Goal: Task Accomplishment & Management: Use online tool/utility

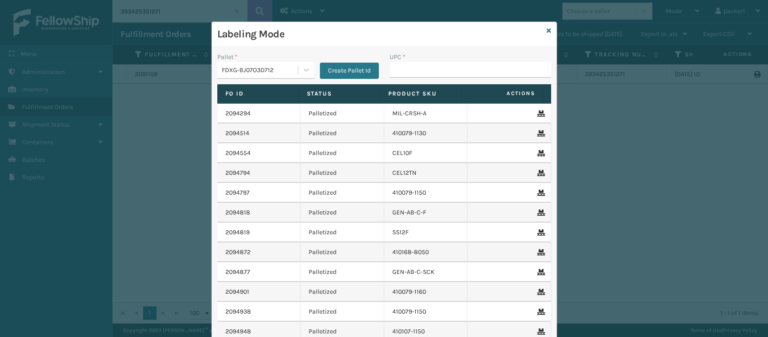
click at [416, 71] on input "UPC *" at bounding box center [471, 70] width 162 height 16
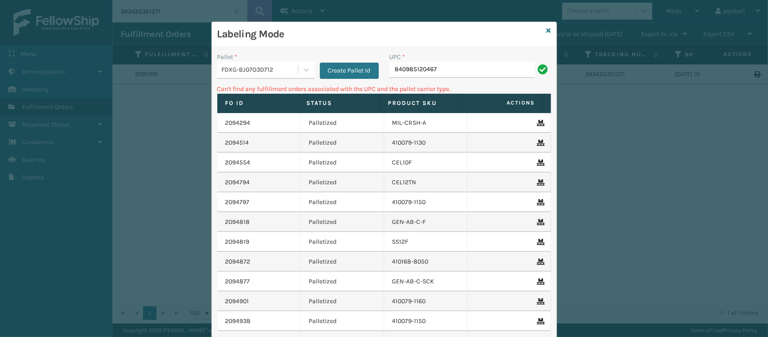
click at [298, 62] on div at bounding box center [306, 70] width 17 height 16
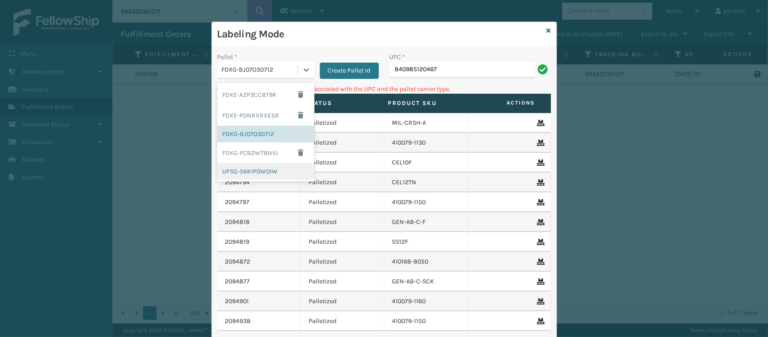
click at [236, 171] on div "UPSG-56KIP0WOIW" at bounding box center [265, 171] width 97 height 17
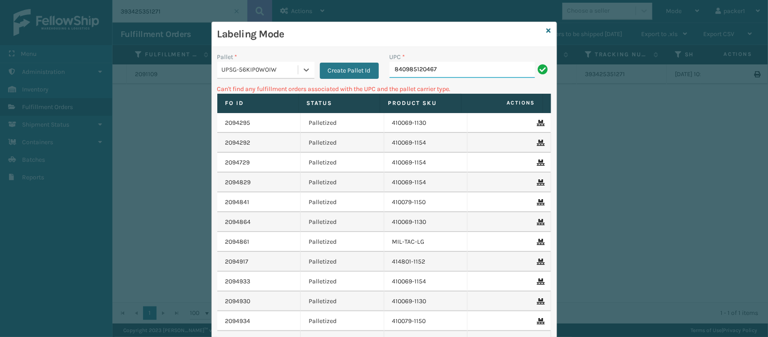
click at [452, 70] on input "840985120467" at bounding box center [462, 70] width 145 height 16
type input "8"
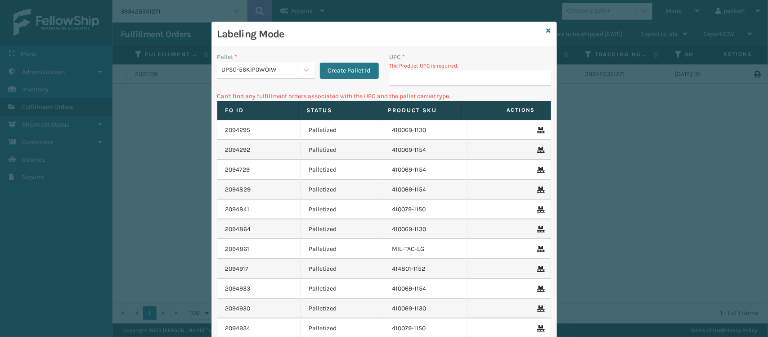
click at [235, 85] on div "Pallet * UPSG-56KIP0WOIW Create Pallet Id" at bounding box center [298, 71] width 172 height 39
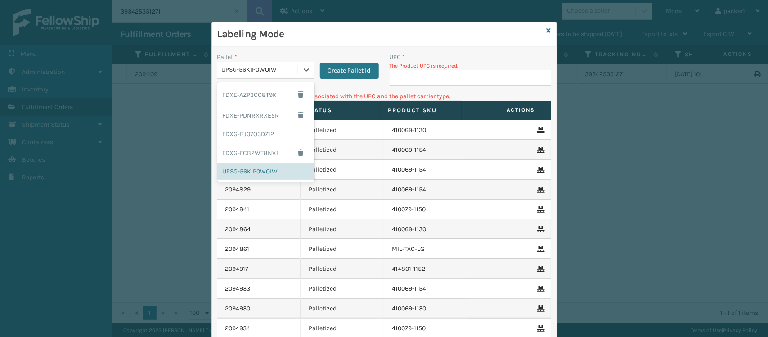
click at [265, 70] on div "UPSG-56KIP0WOIW" at bounding box center [260, 69] width 77 height 9
click at [264, 94] on div "FDXE-AZP3CC8T9K" at bounding box center [265, 94] width 97 height 21
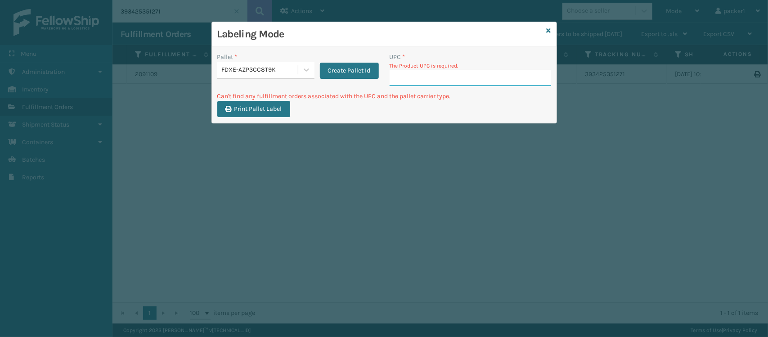
click at [452, 82] on input "UPC *" at bounding box center [471, 78] width 162 height 16
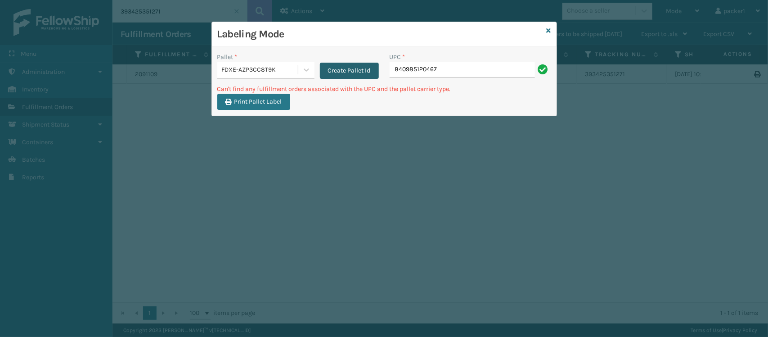
click at [338, 68] on button "Create Pallet Id" at bounding box center [349, 71] width 59 height 16
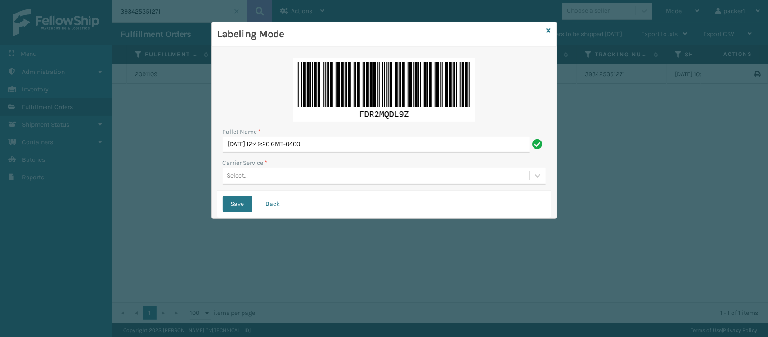
click at [285, 181] on div "Select..." at bounding box center [376, 175] width 307 height 15
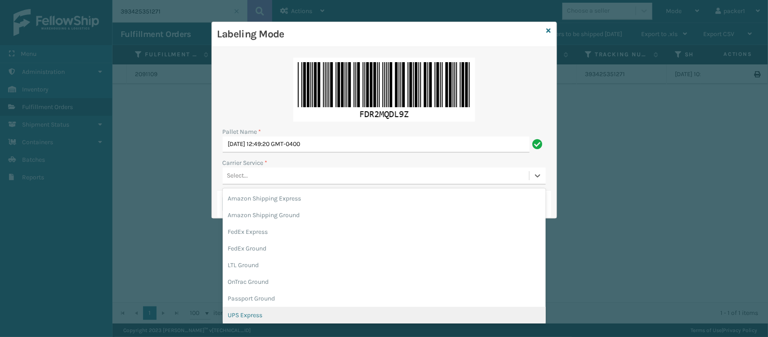
click at [252, 312] on div "UPS Express" at bounding box center [384, 315] width 323 height 17
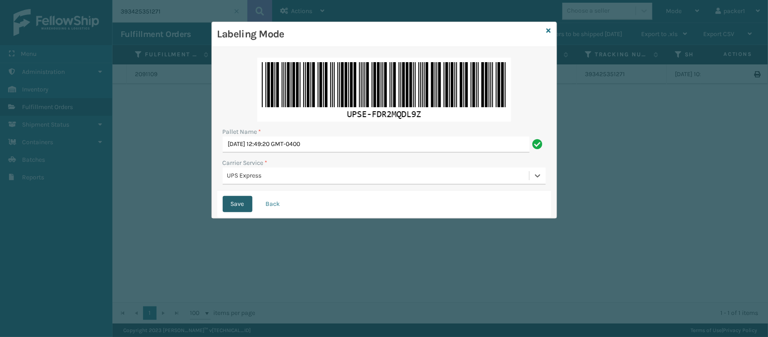
click at [229, 201] on button "Save" at bounding box center [238, 204] width 30 height 16
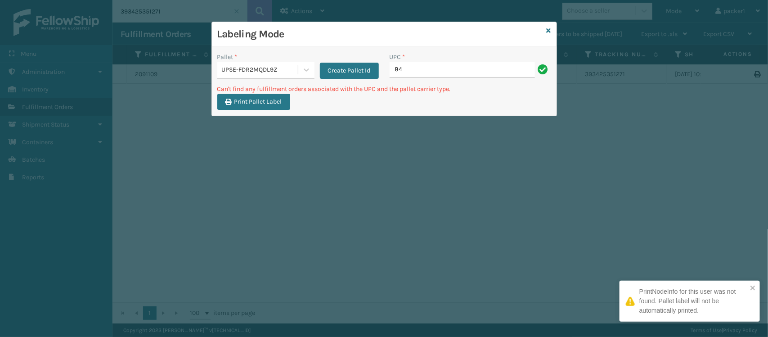
type input "8"
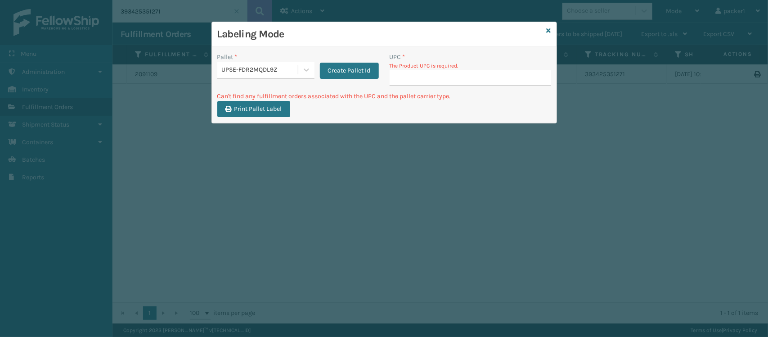
click at [282, 74] on div "UPSE-FDR2MQDL9Z" at bounding box center [260, 69] width 77 height 9
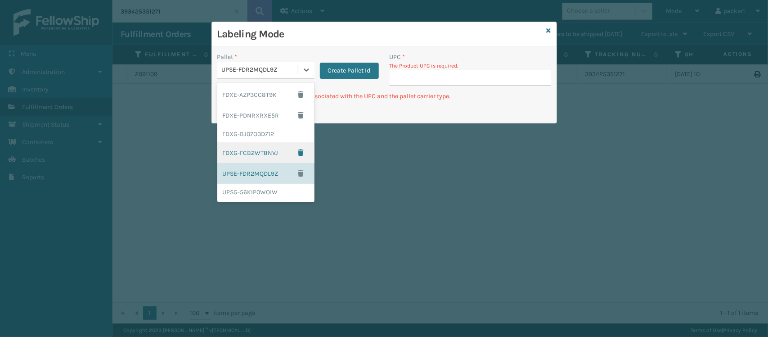
click at [251, 144] on div "FDXG-FCB2WT8NVJ" at bounding box center [265, 152] width 97 height 21
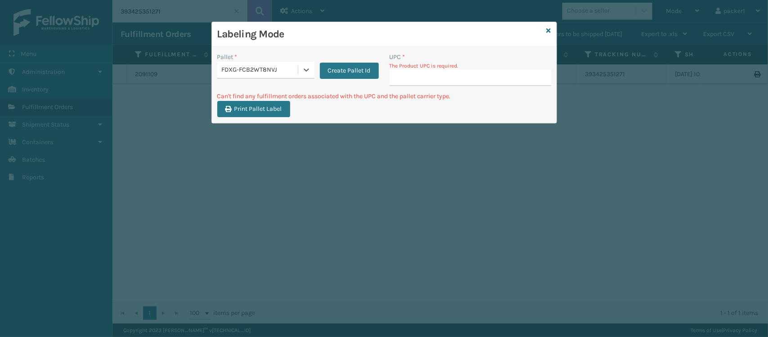
click at [250, 69] on div "FDXG-FCB2WT8NVJ" at bounding box center [260, 69] width 77 height 9
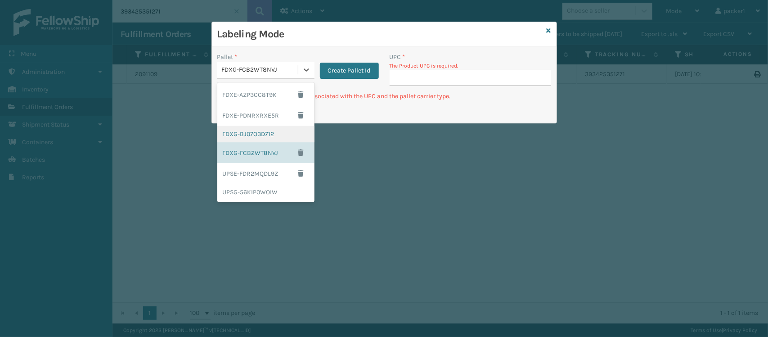
click at [248, 135] on div "FDXG-BJ07O3D712" at bounding box center [265, 134] width 97 height 17
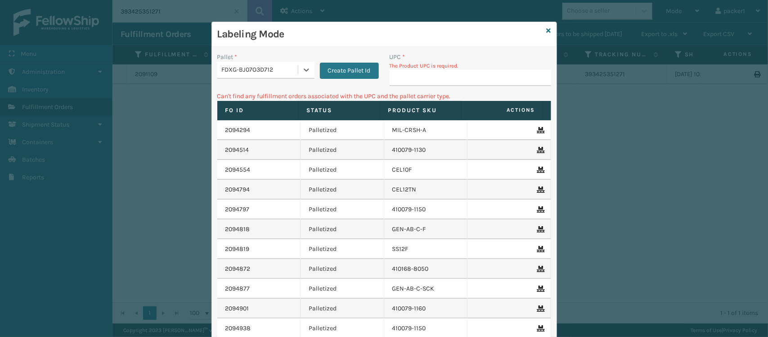
type input "840985120467"
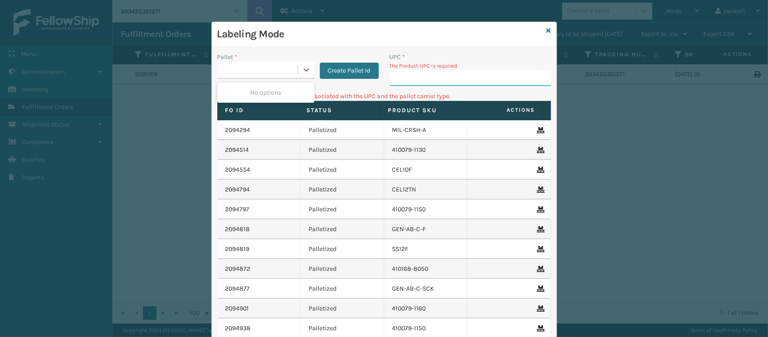
click at [521, 74] on input "UPC *" at bounding box center [471, 78] width 162 height 16
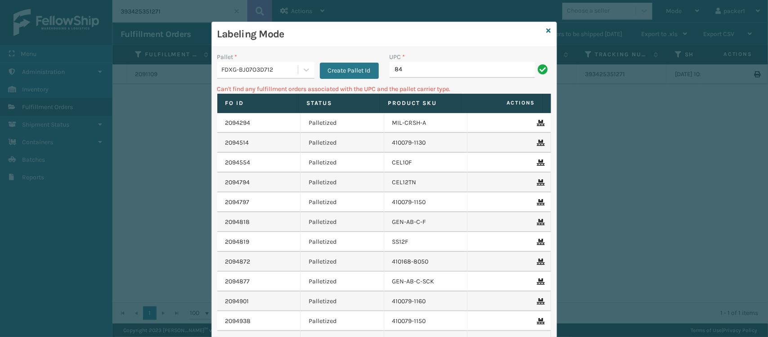
type input "8"
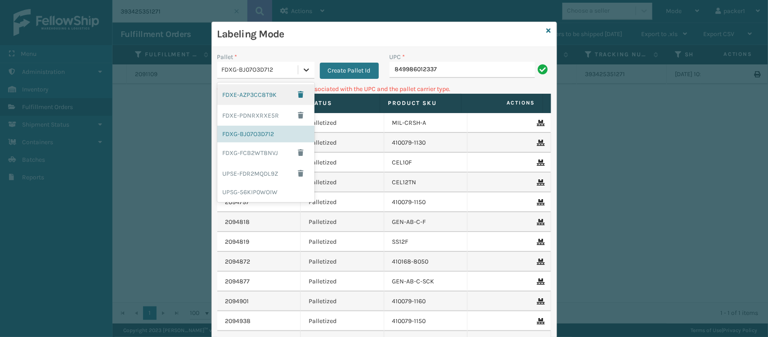
click at [302, 68] on icon at bounding box center [306, 69] width 9 height 9
click at [252, 187] on div "UPSG-56KIP0WOIW" at bounding box center [265, 192] width 97 height 17
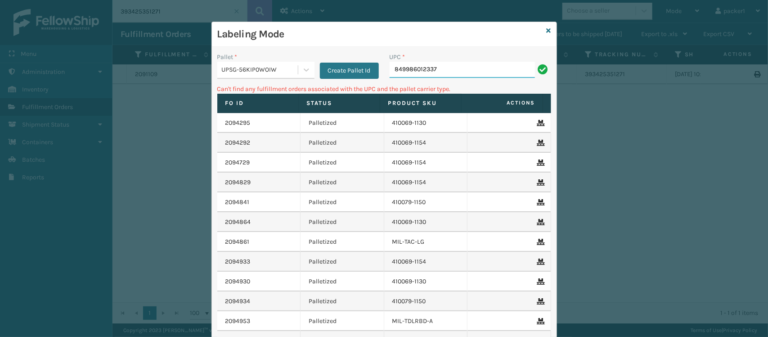
click at [441, 72] on input "849986012337" at bounding box center [462, 70] width 145 height 16
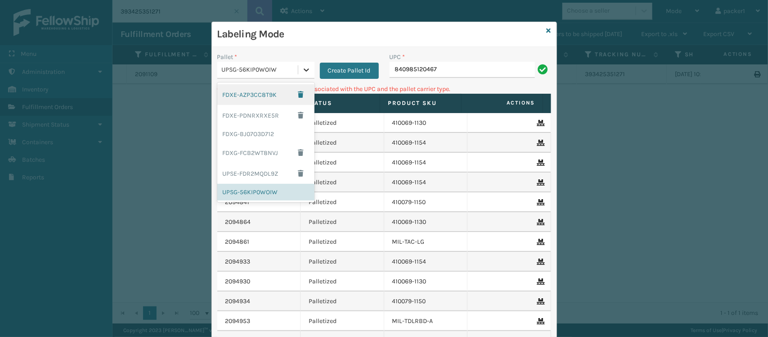
click at [302, 67] on icon at bounding box center [306, 69] width 9 height 9
click at [256, 131] on div "FDXG-BJ07O3D712" at bounding box center [265, 134] width 97 height 17
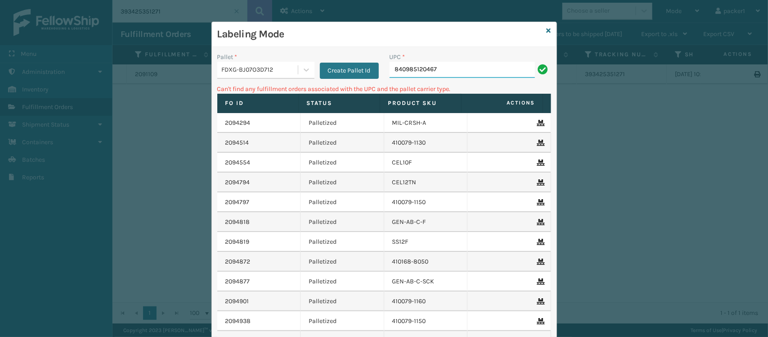
click at [424, 68] on input "840985120467" at bounding box center [462, 70] width 145 height 16
type input "8"
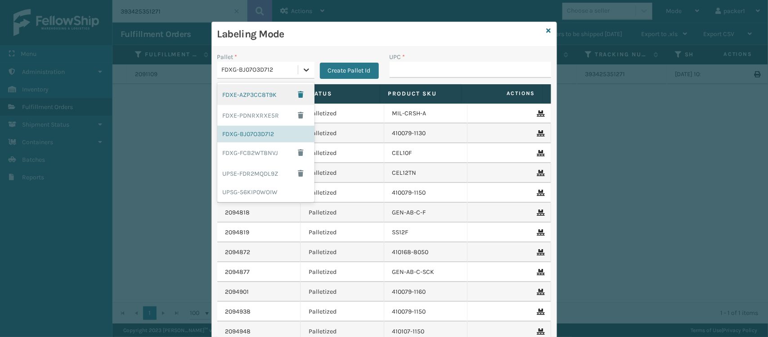
click at [302, 68] on icon at bounding box center [306, 69] width 9 height 9
click at [266, 188] on div "UPSG-56KIP0WOIW" at bounding box center [265, 192] width 97 height 17
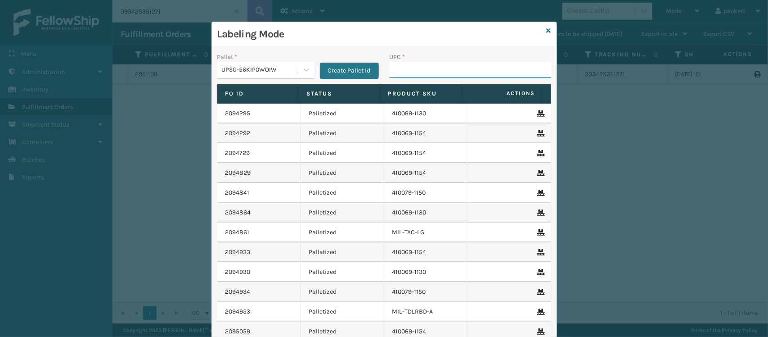
click at [396, 75] on input "UPC *" at bounding box center [471, 70] width 162 height 16
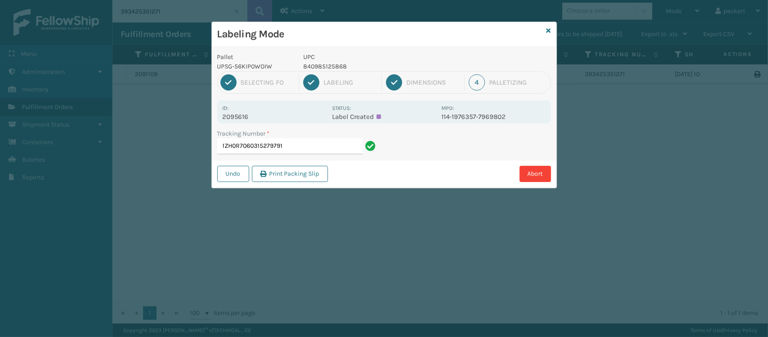
type input "1ZH0R7060315279791"
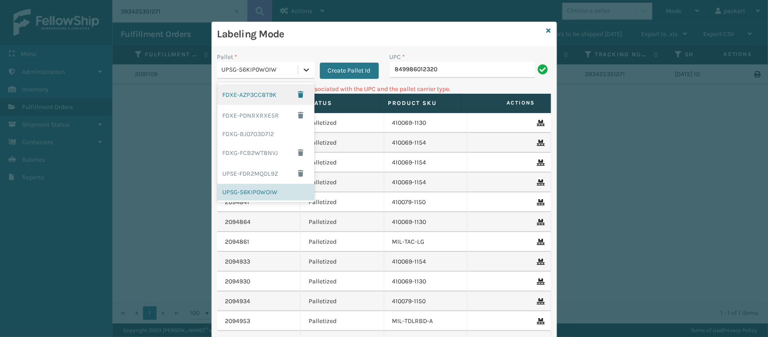
click at [304, 70] on icon at bounding box center [306, 69] width 9 height 9
click at [244, 131] on div "FDXG-BJ07O3D712" at bounding box center [265, 134] width 97 height 17
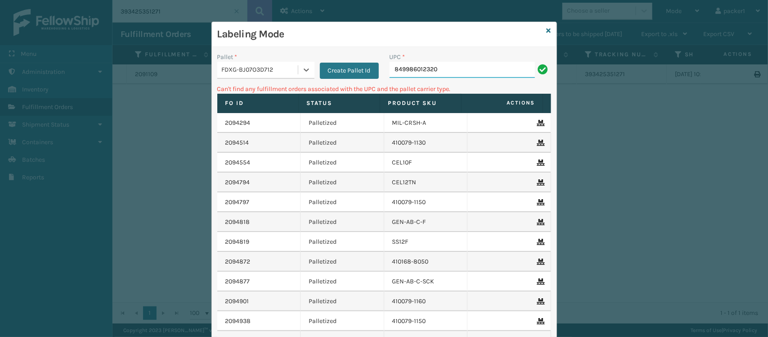
click at [461, 77] on input "849986012320" at bounding box center [462, 70] width 145 height 16
